Goal: Task Accomplishment & Management: Manage account settings

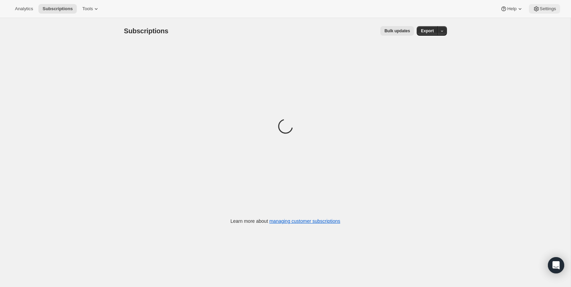
click at [546, 7] on span "Settings" at bounding box center [548, 8] width 16 height 5
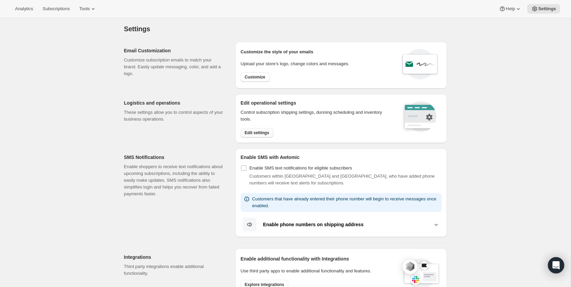
click at [262, 133] on span "Edit settings" at bounding box center [257, 132] width 24 height 5
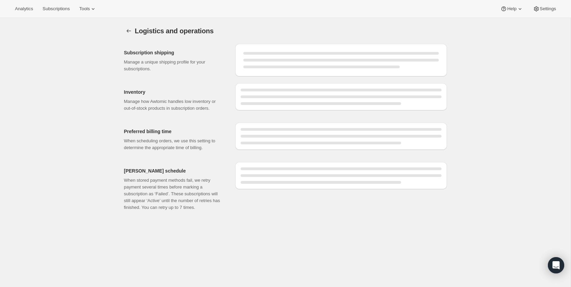
select select "06:00"
select select "DAY"
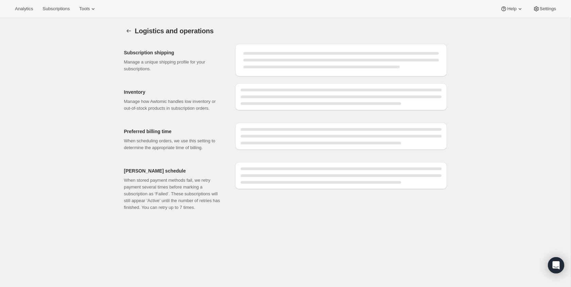
select select "DAY"
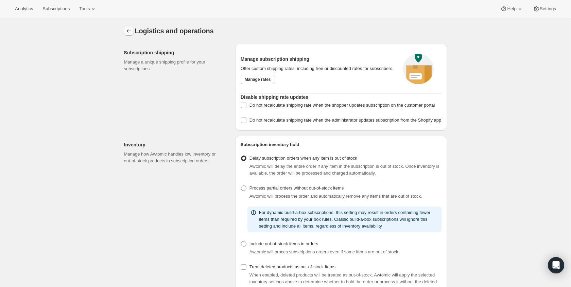
click at [131, 27] on button "Settings" at bounding box center [129, 31] width 10 height 10
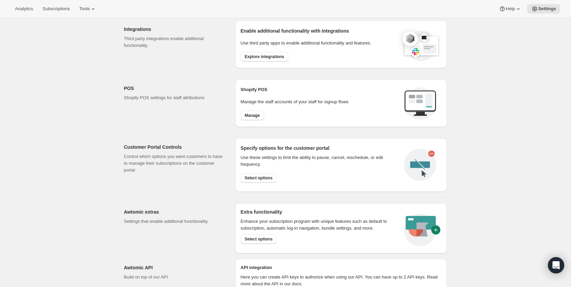
scroll to position [268, 0]
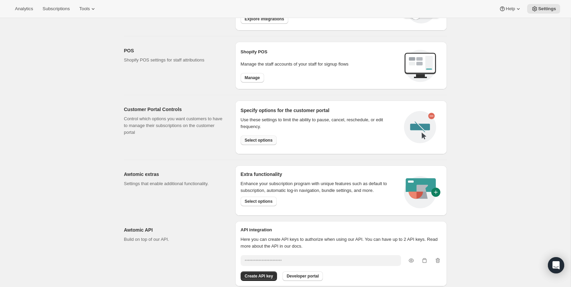
click at [255, 140] on span "Select options" at bounding box center [259, 140] width 28 height 5
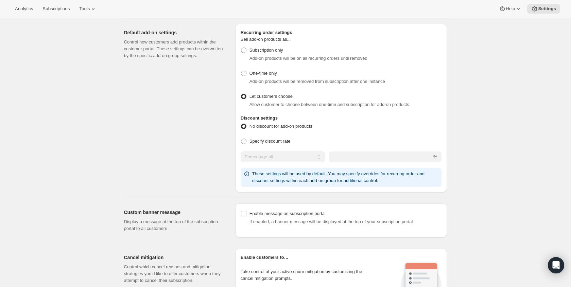
scroll to position [296, 0]
click at [496, 130] on div "Customer Portal Controls. This page is ready Customer Portal Controls Hide/Show…" at bounding box center [285, 161] width 571 height 879
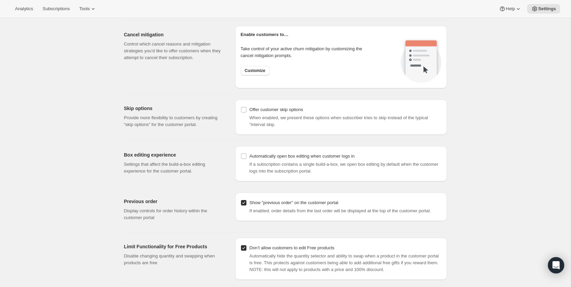
scroll to position [557, 0]
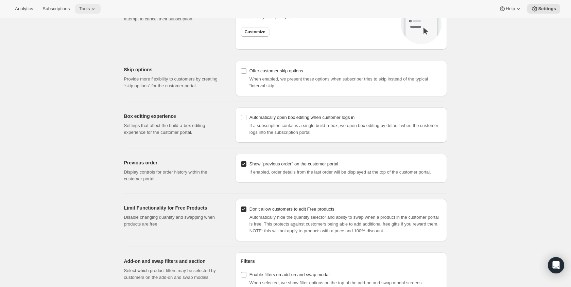
click at [89, 7] on span "Tools" at bounding box center [84, 8] width 11 height 5
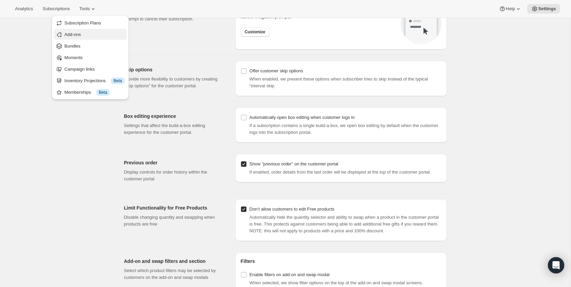
click at [93, 38] on button "Add-ons" at bounding box center [90, 34] width 73 height 11
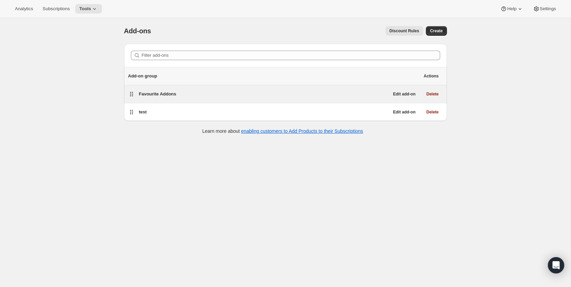
click at [170, 93] on span "Favourite Addons" at bounding box center [157, 93] width 37 height 5
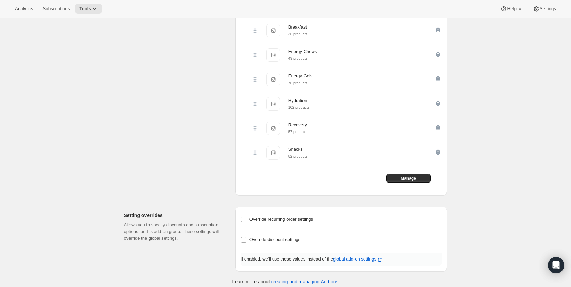
scroll to position [249, 0]
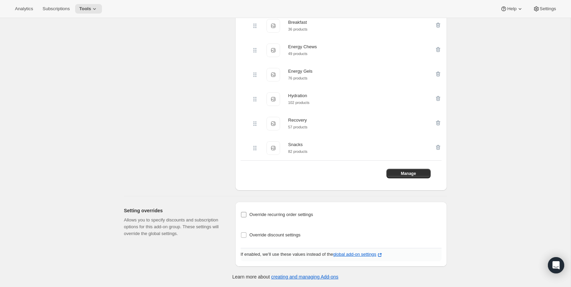
click at [287, 217] on span "Override recurring order settings" at bounding box center [282, 214] width 64 height 5
click at [246, 217] on input "Override recurring order settings" at bounding box center [243, 214] width 5 height 5
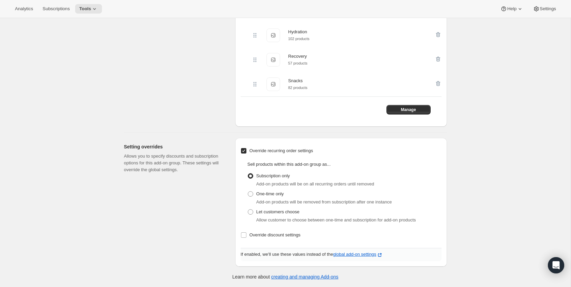
scroll to position [312, 0]
click at [278, 152] on span "Override recurring order settings" at bounding box center [282, 150] width 64 height 5
click at [246, 152] on input "Override recurring order settings" at bounding box center [243, 150] width 5 height 5
checkbox input "false"
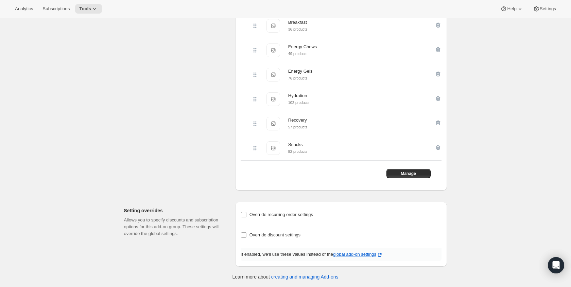
scroll to position [249, 0]
click at [282, 234] on span "Override discount settings" at bounding box center [275, 235] width 51 height 5
click at [246, 234] on input "Override discount settings" at bounding box center [243, 235] width 5 height 5
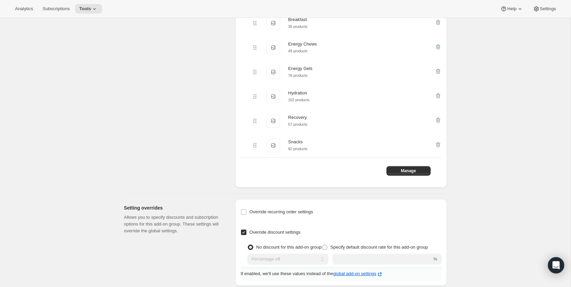
click at [281, 233] on span "Override discount settings" at bounding box center [275, 232] width 51 height 5
click at [246, 233] on input "Override discount settings" at bounding box center [243, 232] width 5 height 5
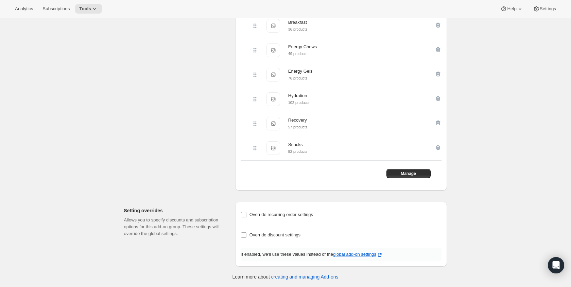
click at [464, 206] on div "Edit Add-on group. This page is ready Edit Add-on group Basic Info Give your Ad…" at bounding box center [285, 29] width 571 height 515
click at [276, 234] on span "Override discount settings" at bounding box center [275, 235] width 51 height 5
click at [246, 234] on input "Override discount settings" at bounding box center [243, 235] width 5 height 5
checkbox input "true"
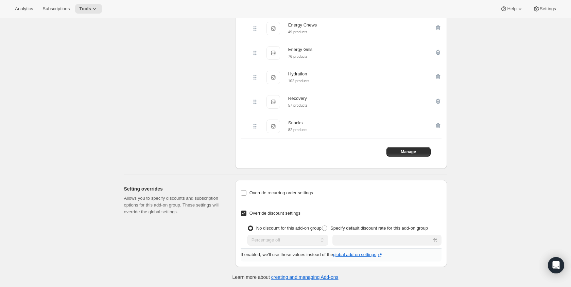
scroll to position [271, 0]
drag, startPoint x: 67, startPoint y: 117, endPoint x: 1, endPoint y: 120, distance: 65.4
click at [61, 117] on div "Edit Add-on group. This page is ready Edit Add-on group Basic Info Give your Ad…" at bounding box center [285, 18] width 571 height 537
